Goal: Manage account settings

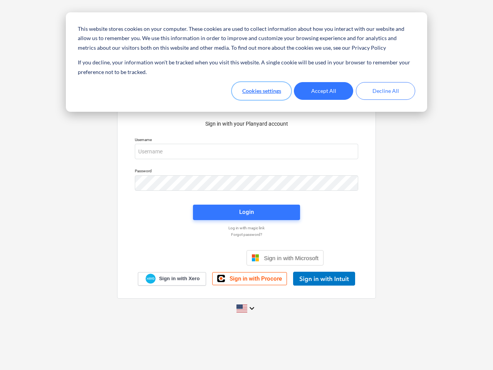
click at [262, 91] on button "Cookies settings" at bounding box center [261, 91] width 59 height 18
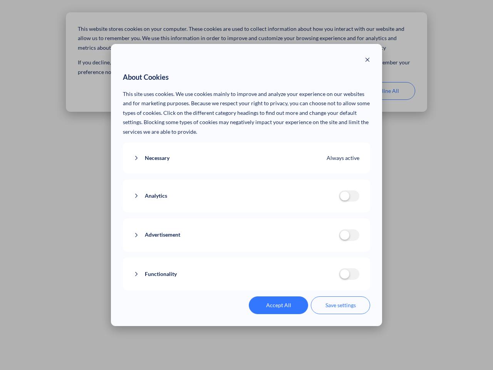
click at [324, 91] on p "This site uses cookies. We use cookies mainly to improve and analyze your exper…" at bounding box center [247, 112] width 248 height 47
click at [386, 91] on div "About Cookies This site uses cookies. We use cookies mainly to improve and anal…" at bounding box center [246, 185] width 493 height 370
click at [247, 151] on div "Necessary Always active These cookies are necessary for the website to function…" at bounding box center [247, 158] width 248 height 31
click at [247, 183] on div "Analytics analytics cookies disallowed These cookies help us to understand how …" at bounding box center [247, 196] width 248 height 33
click at [247, 212] on div "Analytics analytics cookies disallowed These cookies help us to understand how …" at bounding box center [247, 196] width 248 height 33
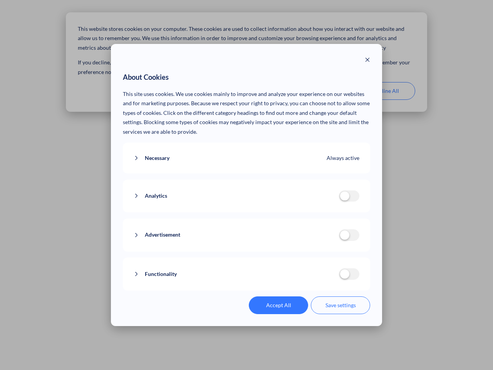
click at [285, 258] on div "Functionality functionality cookies disallowed We use a set of cookies that are…" at bounding box center [247, 273] width 248 height 33
click at [324, 279] on button "Functionality" at bounding box center [236, 274] width 205 height 10
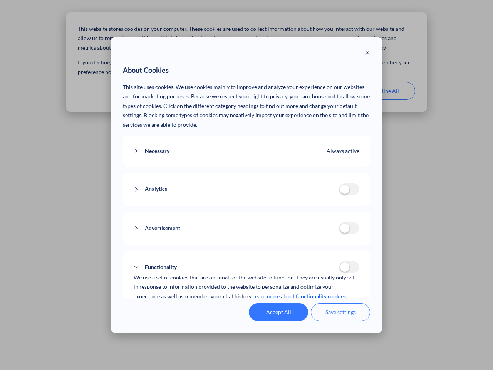
click at [247, 308] on div "Accept All Save settings" at bounding box center [247, 312] width 248 height 18
